Goal: Navigation & Orientation: Find specific page/section

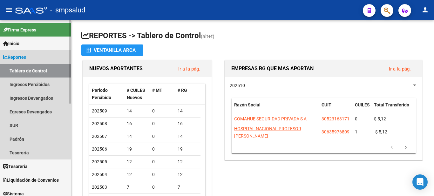
click at [22, 58] on span "Reportes" at bounding box center [14, 57] width 23 height 7
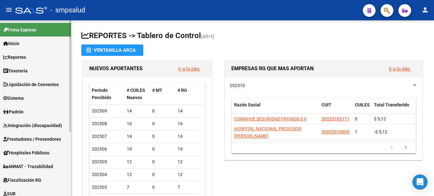
click at [22, 57] on span "Reportes" at bounding box center [14, 57] width 23 height 7
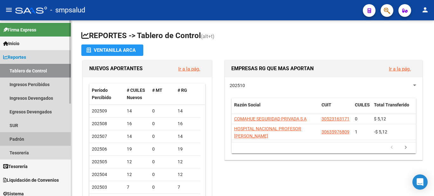
click at [24, 137] on link "Padrón" at bounding box center [35, 139] width 71 height 14
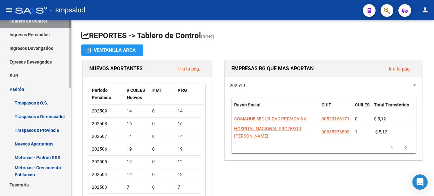
scroll to position [52, 0]
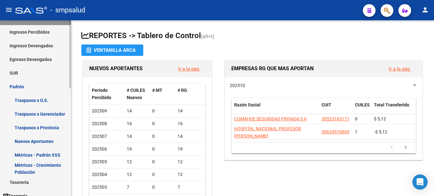
click at [69, 95] on div at bounding box center [70, 75] width 2 height 68
click at [32, 153] on link "Métricas - Padrón SSS" at bounding box center [35, 155] width 71 height 14
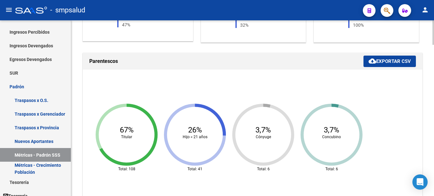
scroll to position [219, 0]
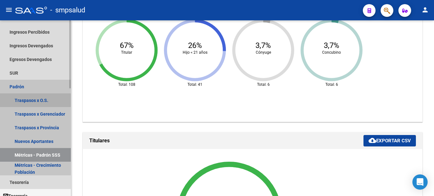
click at [21, 101] on link "Traspasos x O.S." at bounding box center [35, 100] width 71 height 14
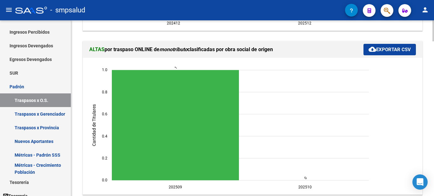
scroll to position [597, 0]
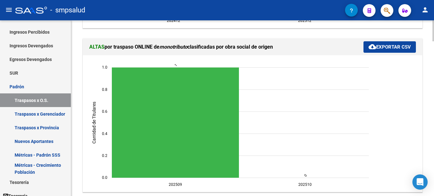
click at [429, 96] on div "REPORTES -> PADRON -> Gráficos de Altas y Bajas por clasificadas X Obra Social …" at bounding box center [253, 159] width 364 height 1473
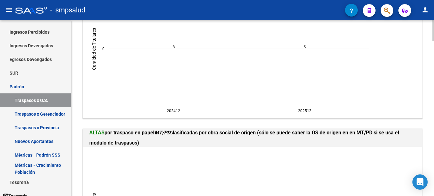
scroll to position [1199, 0]
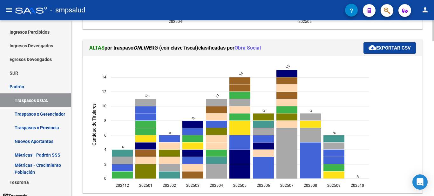
scroll to position [0, 0]
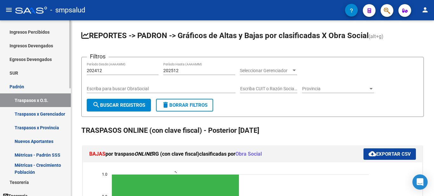
drag, startPoint x: 133, startPoint y: 116, endPoint x: 50, endPoint y: 105, distance: 84.2
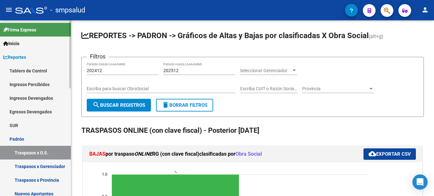
click at [74, 28] on mat-sidenav-container "Firma Express Inicio Calendario SSS Instructivos Contacto OS Reportes Tablero d…" at bounding box center [217, 108] width 434 height 176
